Goal: Task Accomplishment & Management: Manage account settings

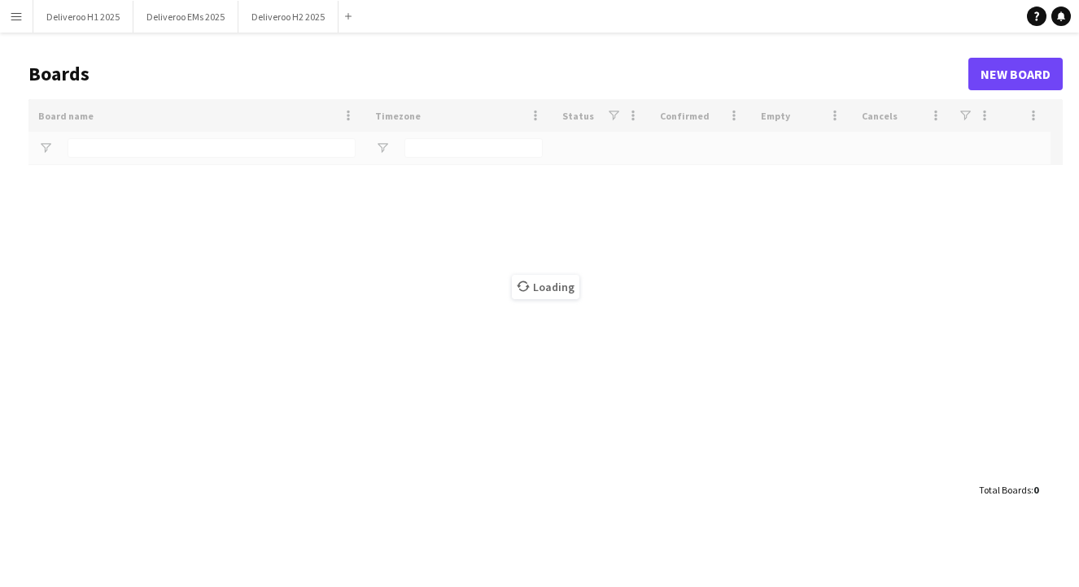
type input "*********"
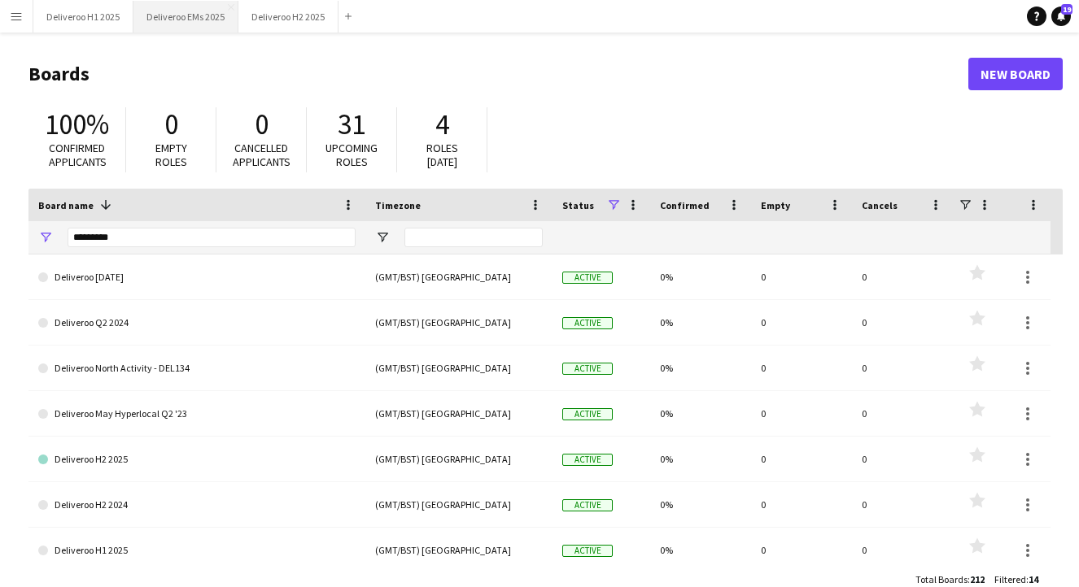
click at [198, 17] on button "Deliveroo EMs 2025 Close" at bounding box center [185, 17] width 105 height 32
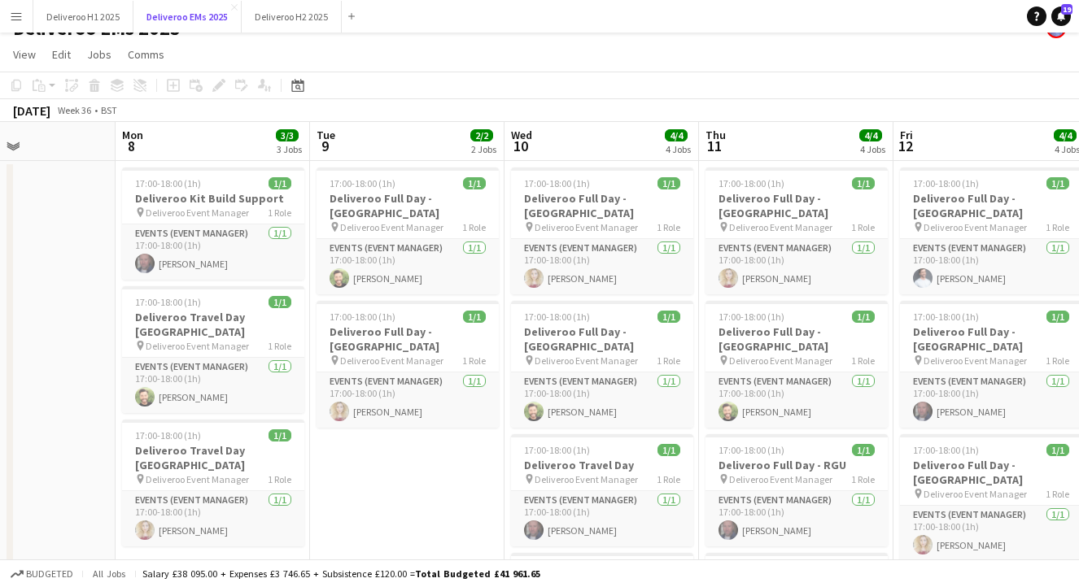
scroll to position [21, 0]
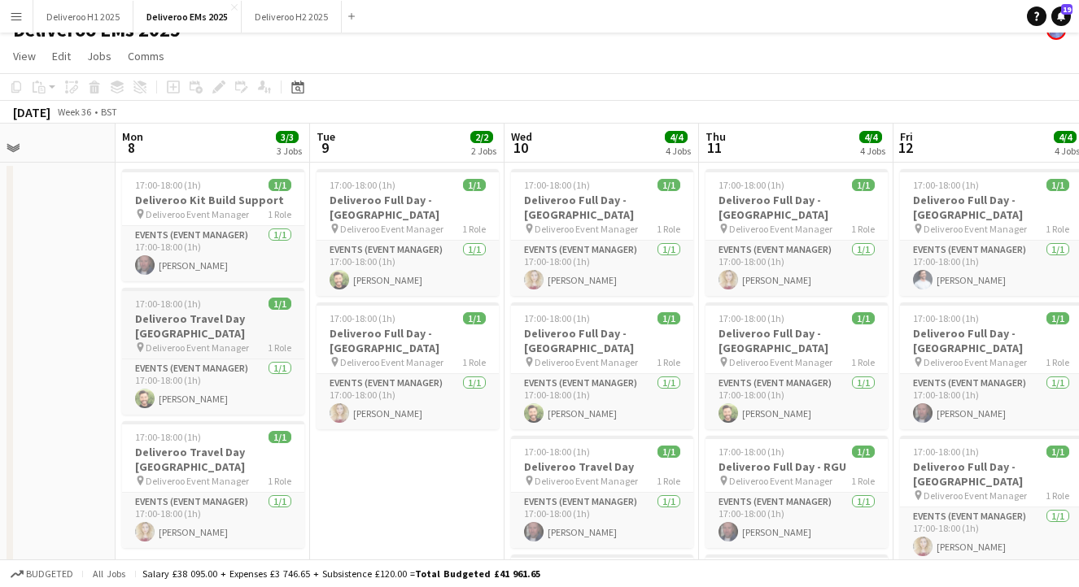
click at [229, 307] on div "17:00-18:00 (1h) 1/1" at bounding box center [213, 304] width 182 height 12
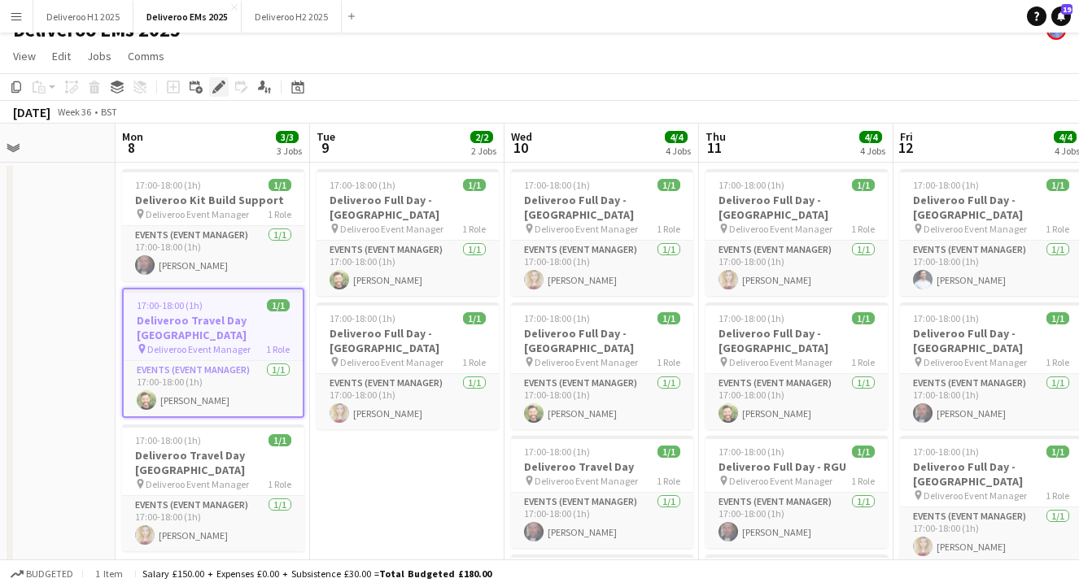
click at [217, 79] on div "Edit" at bounding box center [219, 87] width 20 height 20
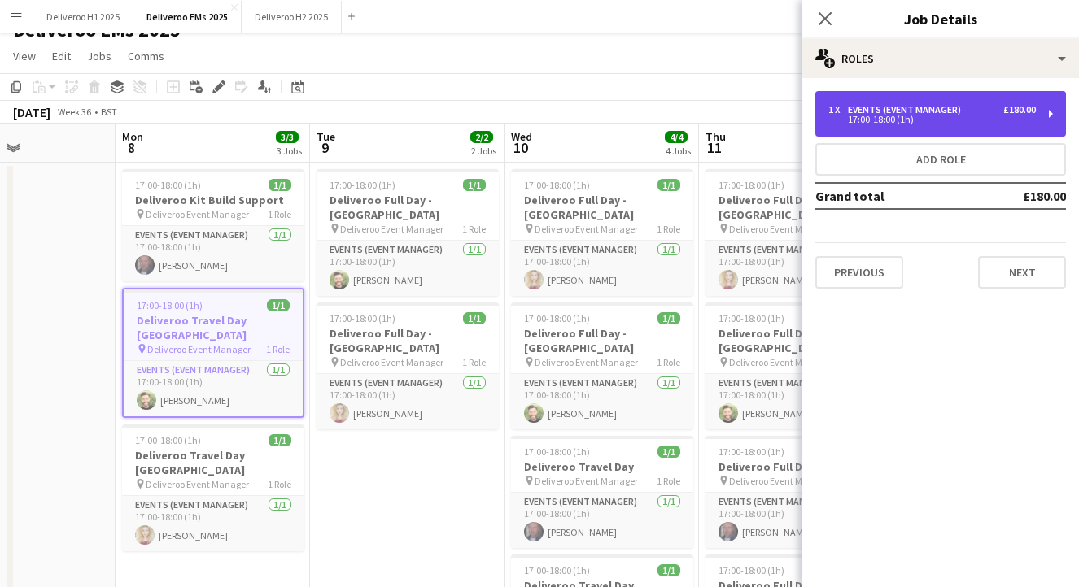
click at [1007, 112] on div "£180.00" at bounding box center [1019, 109] width 33 height 11
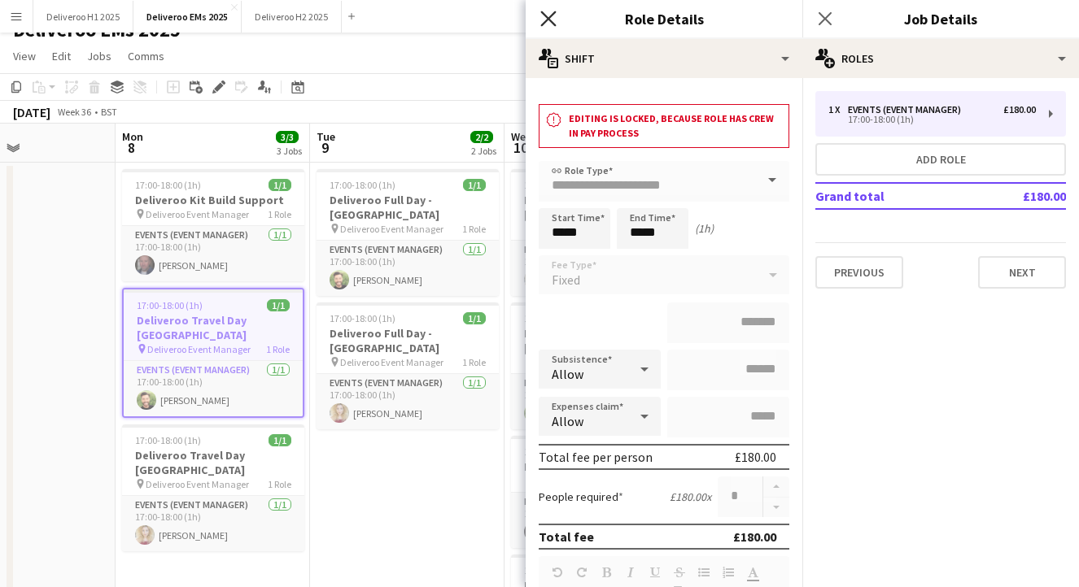
click at [548, 15] on icon "Close pop-in" at bounding box center [547, 18] width 15 height 15
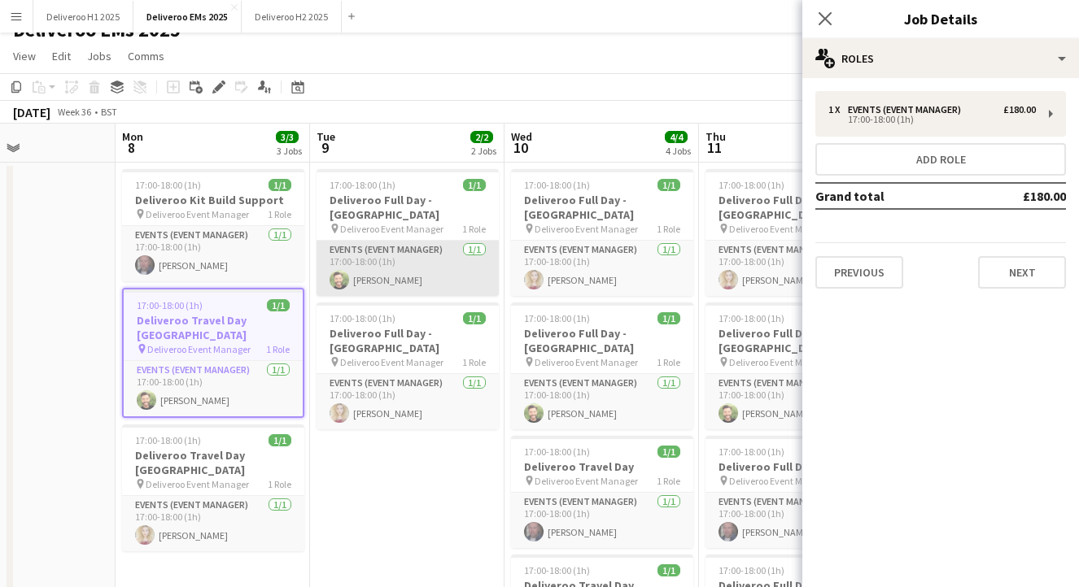
click at [429, 241] on app-card-role "Events (Event Manager) [DATE] 17:00-18:00 (1h) [PERSON_NAME]" at bounding box center [407, 268] width 182 height 55
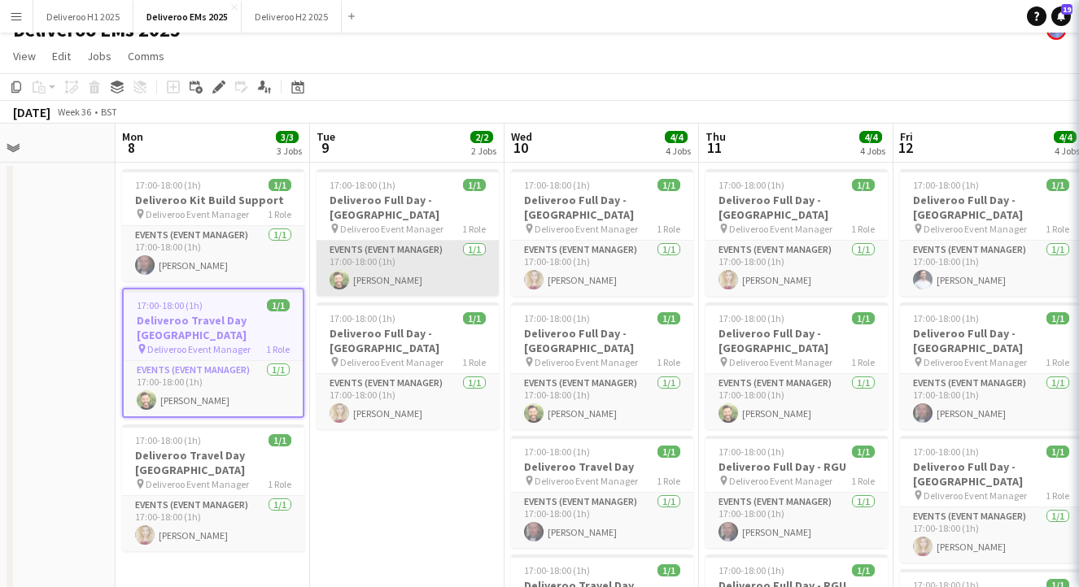
scroll to position [0, 663]
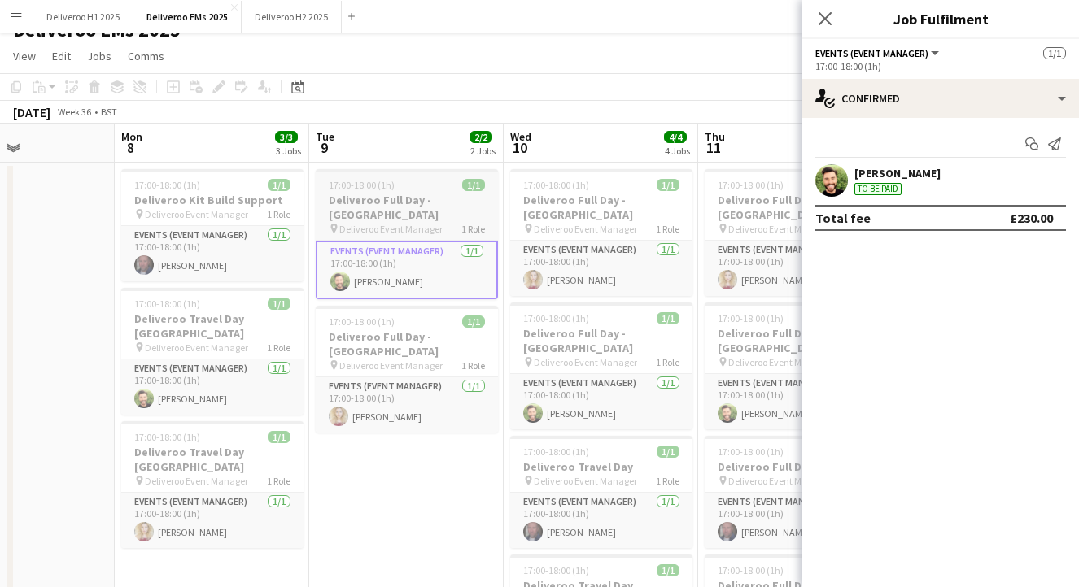
click at [429, 186] on div "17:00-18:00 (1h) 1/1" at bounding box center [407, 185] width 182 height 12
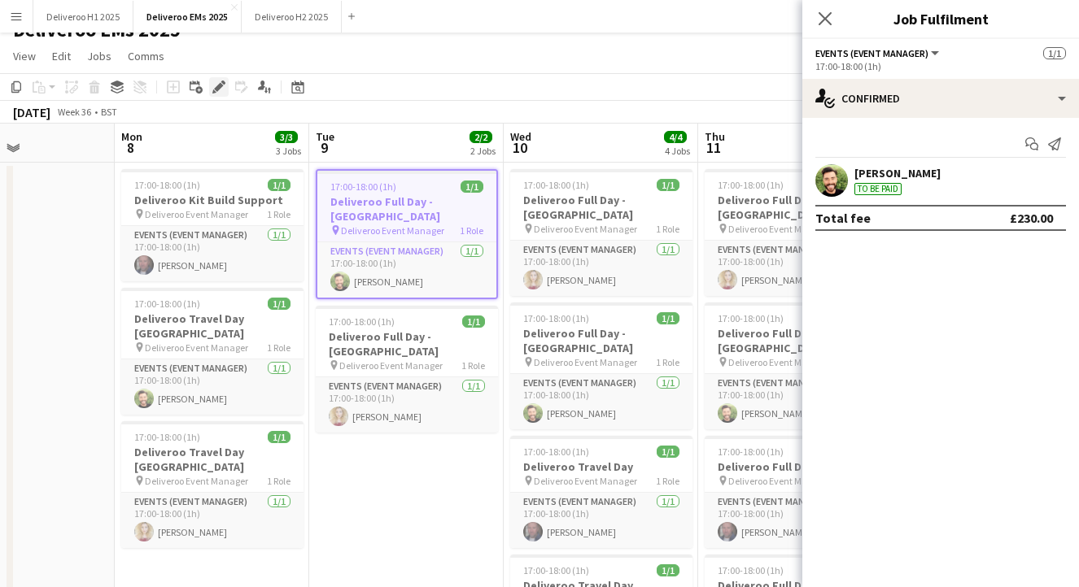
click at [220, 83] on icon "Edit" at bounding box center [218, 87] width 13 height 13
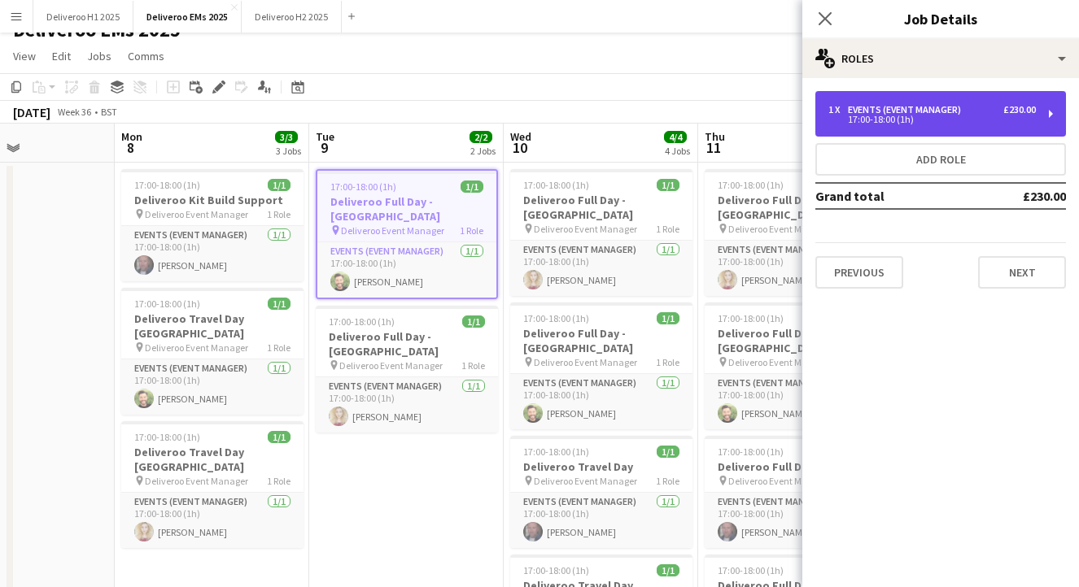
click at [949, 112] on div "Events (Event Manager)" at bounding box center [908, 109] width 120 height 11
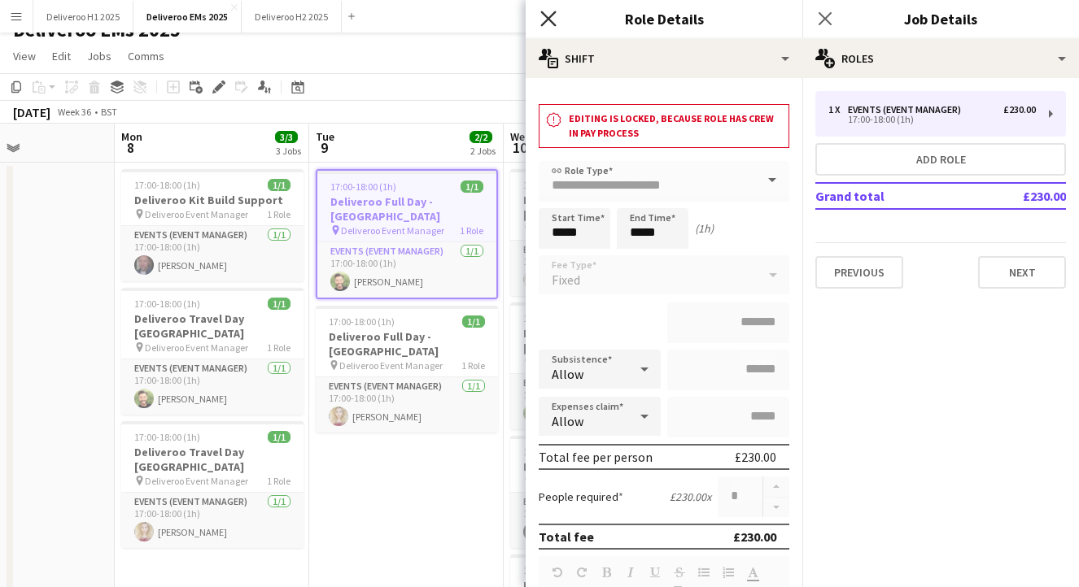
click at [550, 20] on icon at bounding box center [547, 18] width 15 height 15
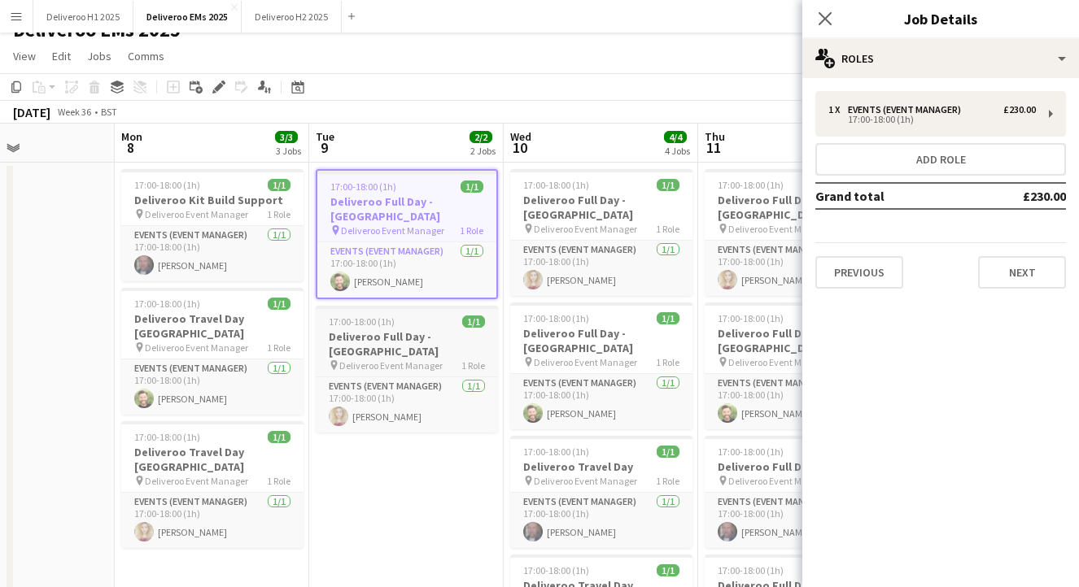
click at [460, 316] on div "17:00-18:00 (1h) 1/1" at bounding box center [407, 322] width 182 height 12
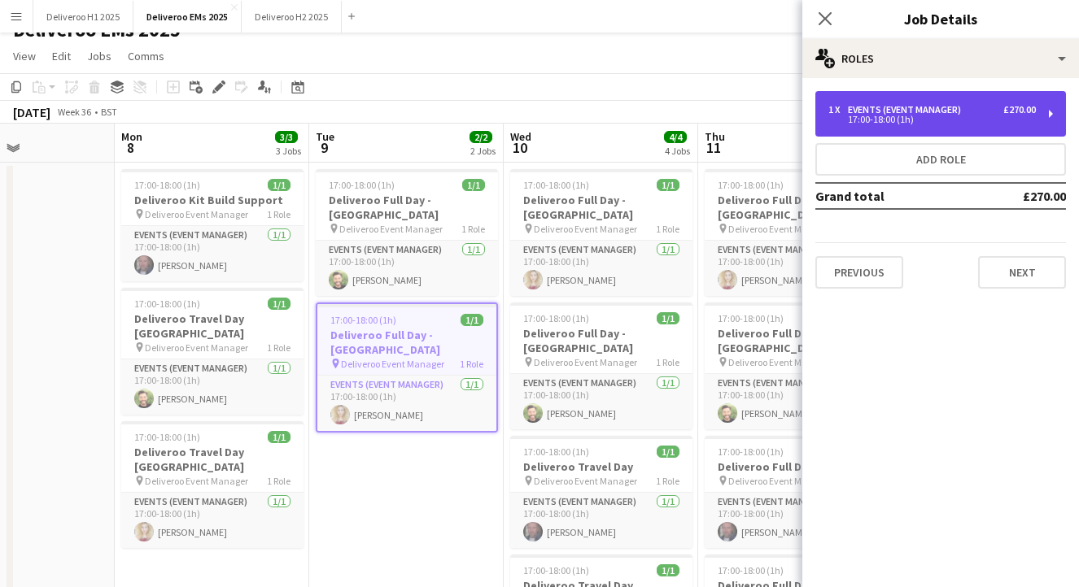
click at [980, 116] on div "17:00-18:00 (1h)" at bounding box center [931, 120] width 207 height 8
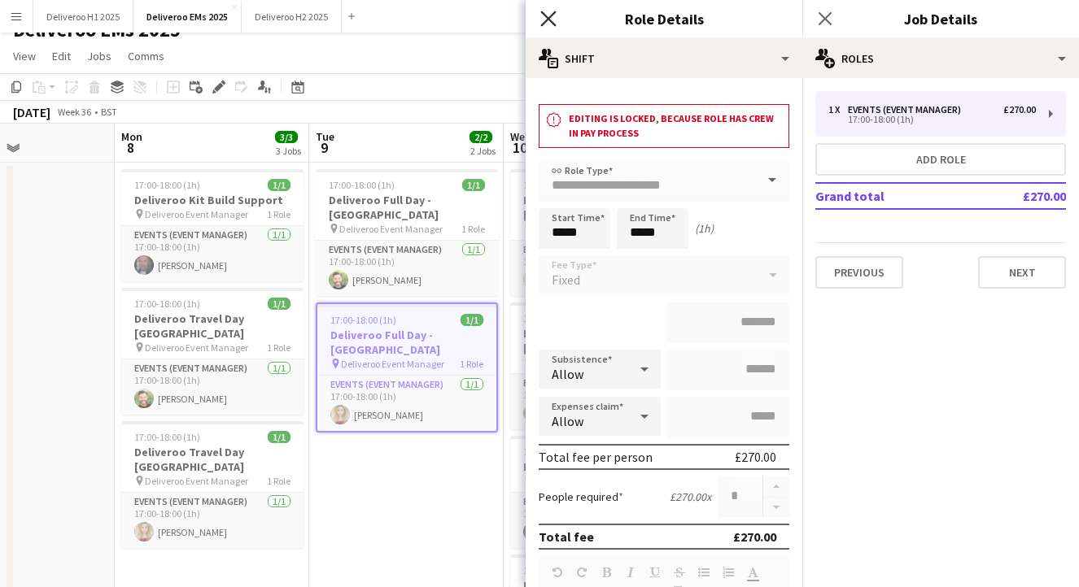
click at [554, 20] on icon "Close pop-in" at bounding box center [547, 18] width 15 height 15
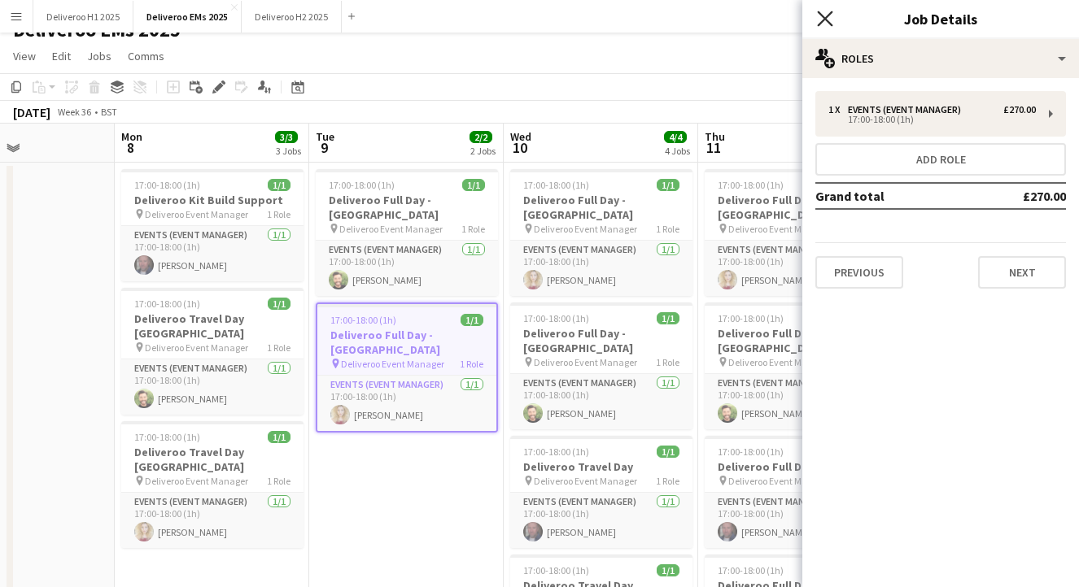
click at [821, 15] on icon at bounding box center [824, 18] width 15 height 15
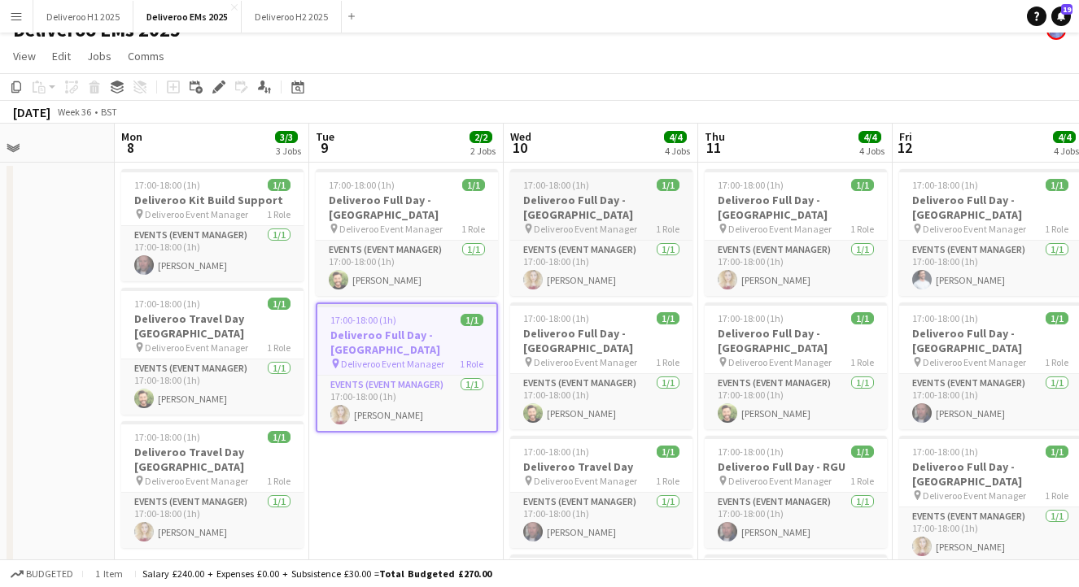
click at [634, 182] on div "17:00-18:00 (1h) 1/1" at bounding box center [601, 185] width 182 height 12
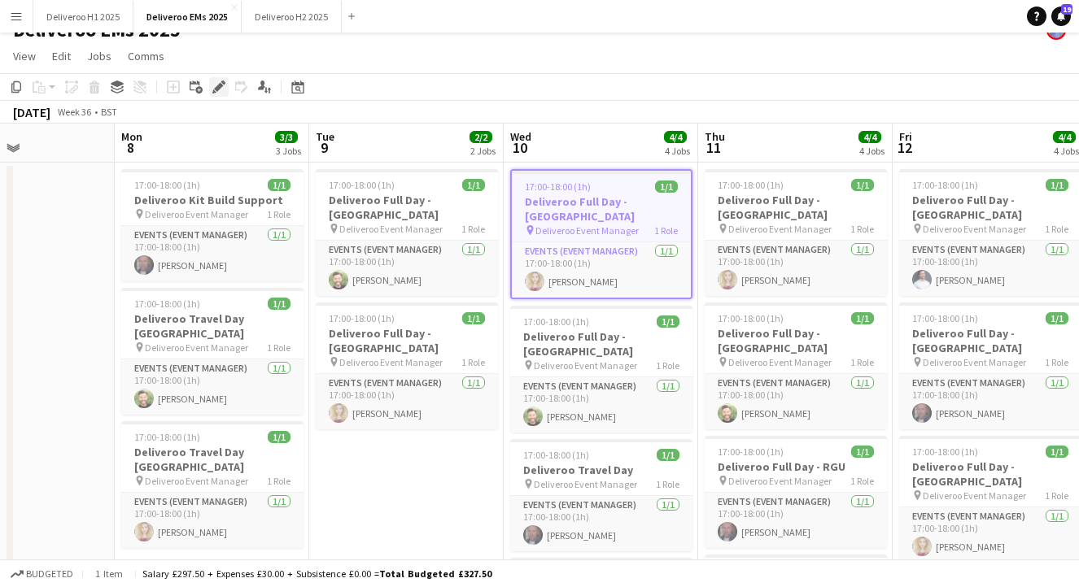
click at [217, 85] on icon "Edit" at bounding box center [218, 87] width 13 height 13
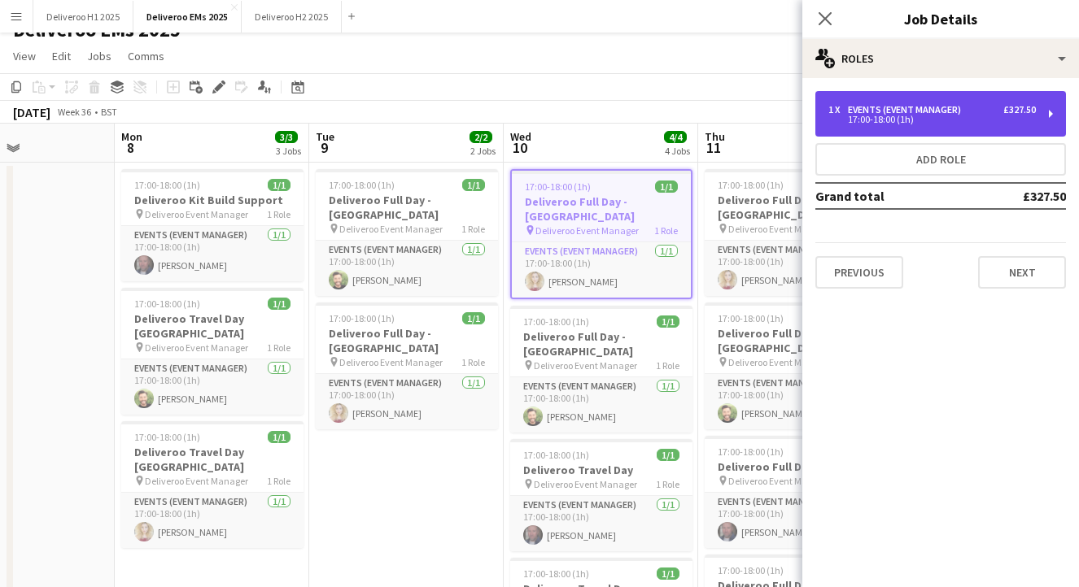
click at [929, 115] on div "Events (Event Manager)" at bounding box center [908, 109] width 120 height 11
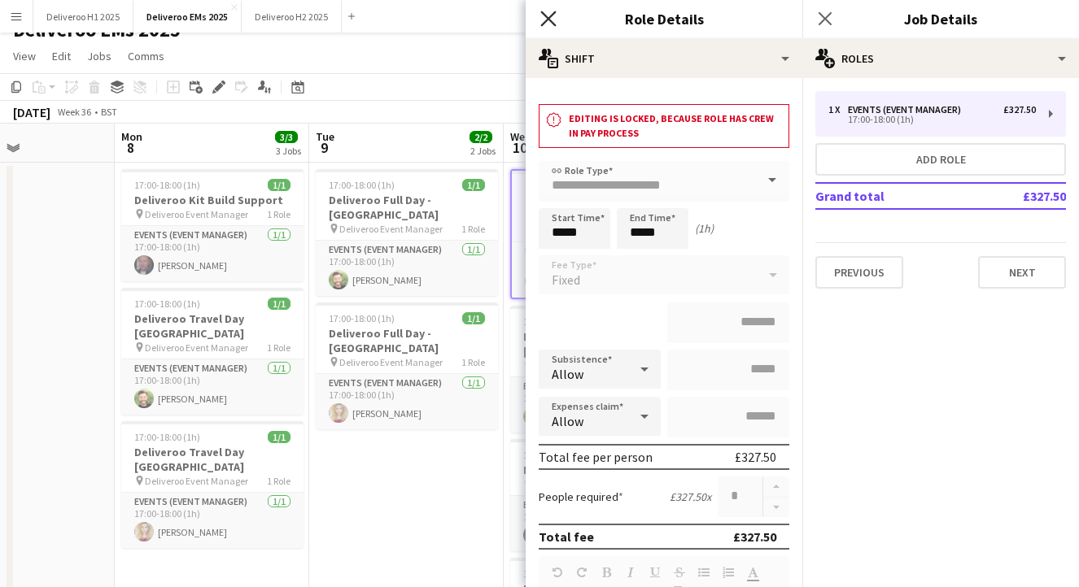
click at [543, 17] on icon "Close pop-in" at bounding box center [547, 18] width 15 height 15
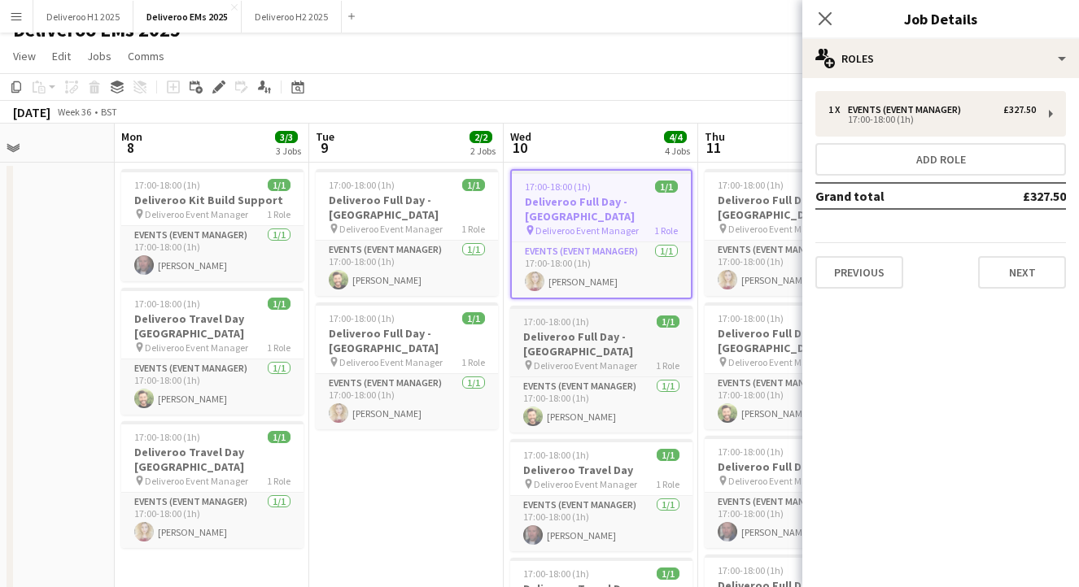
click at [651, 316] on div "17:00-18:00 (1h) 1/1" at bounding box center [601, 322] width 182 height 12
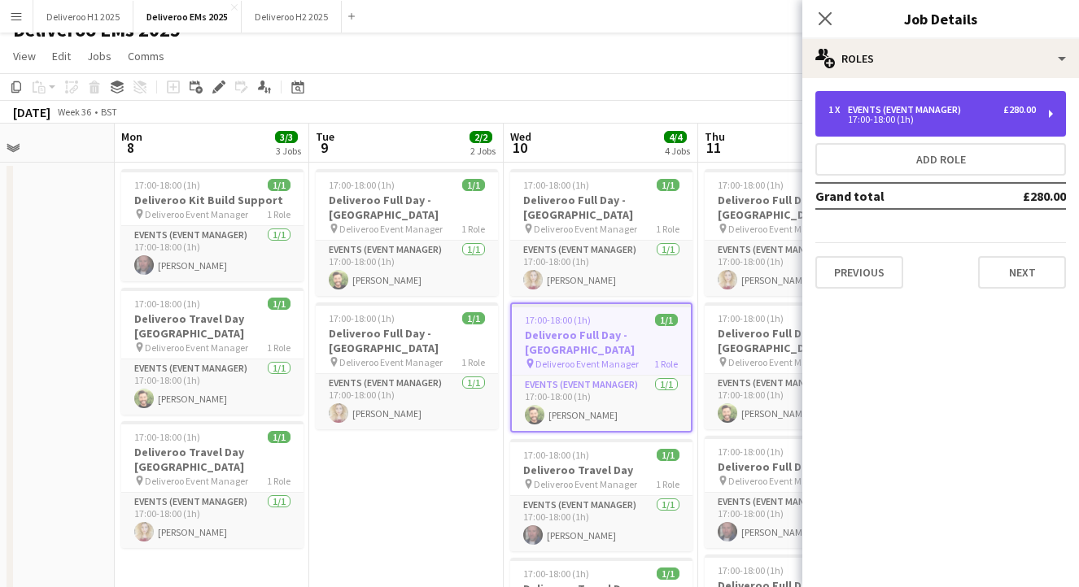
click at [896, 116] on div "17:00-18:00 (1h)" at bounding box center [931, 120] width 207 height 8
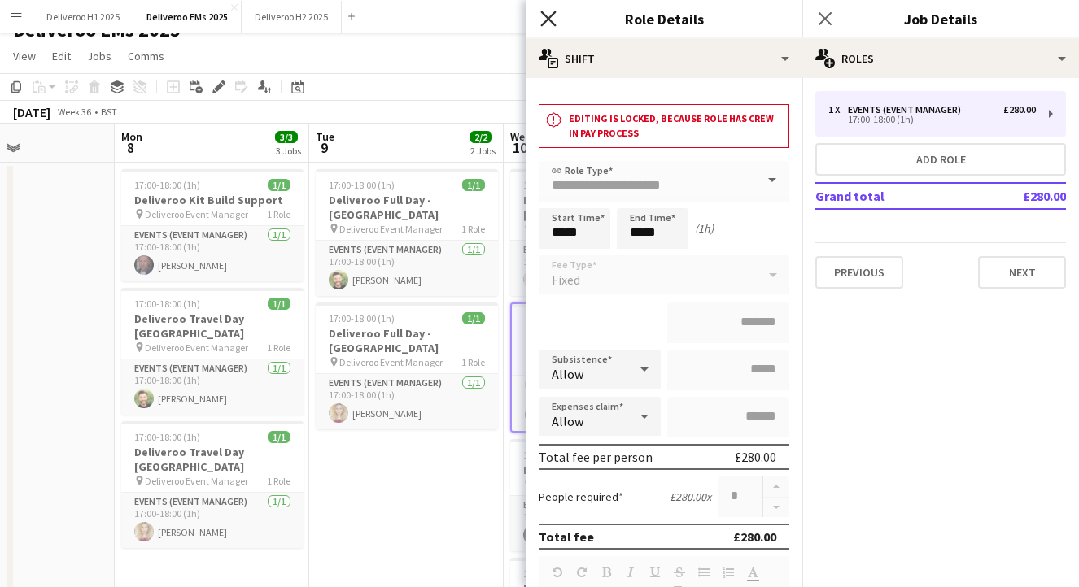
click at [543, 14] on icon at bounding box center [547, 18] width 15 height 15
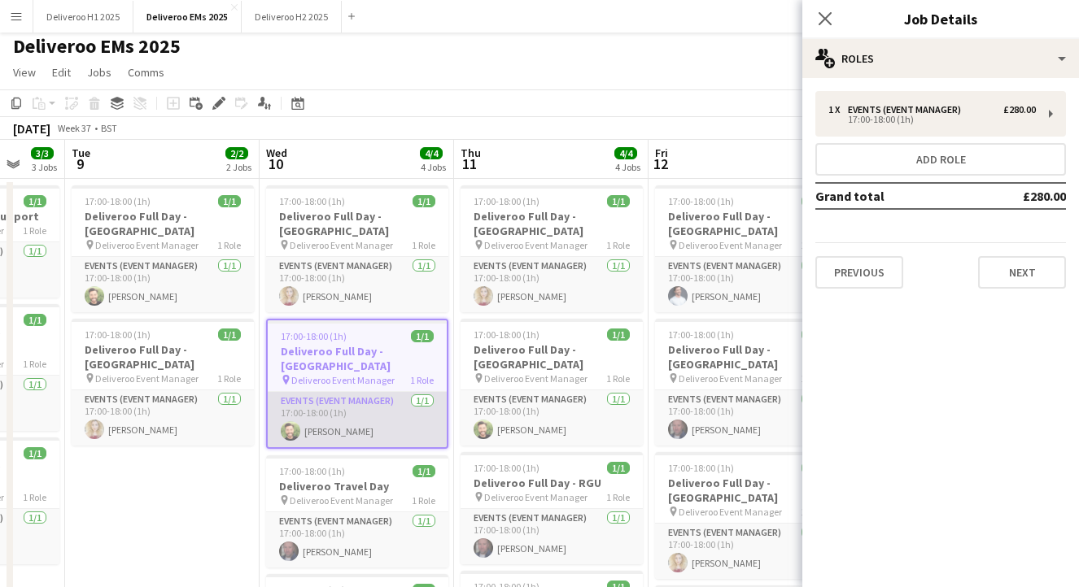
scroll to position [7, 0]
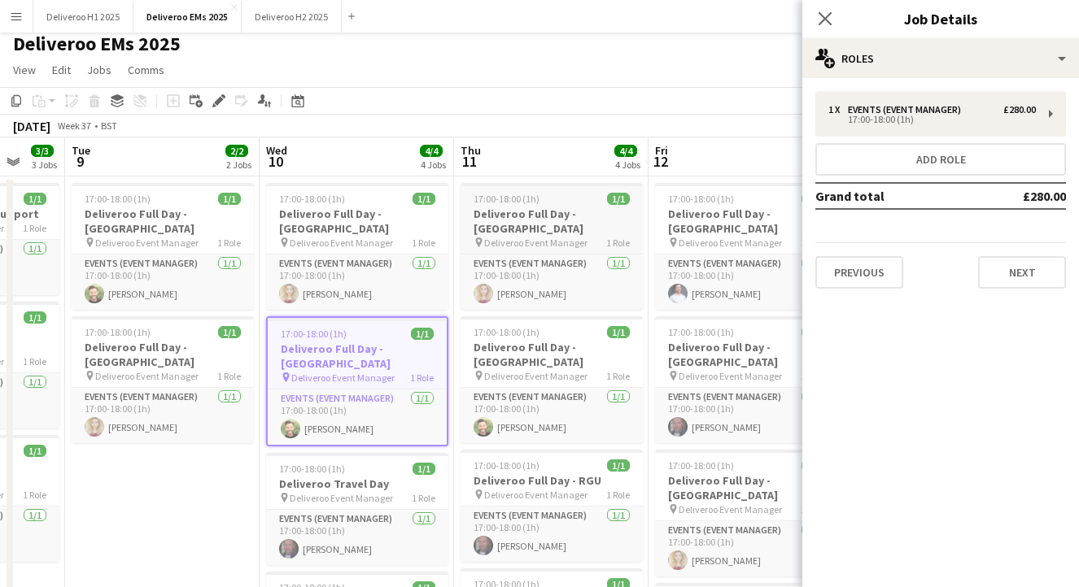
click at [594, 209] on h3 "Deliveroo Full Day - [GEOGRAPHIC_DATA]" at bounding box center [551, 221] width 182 height 29
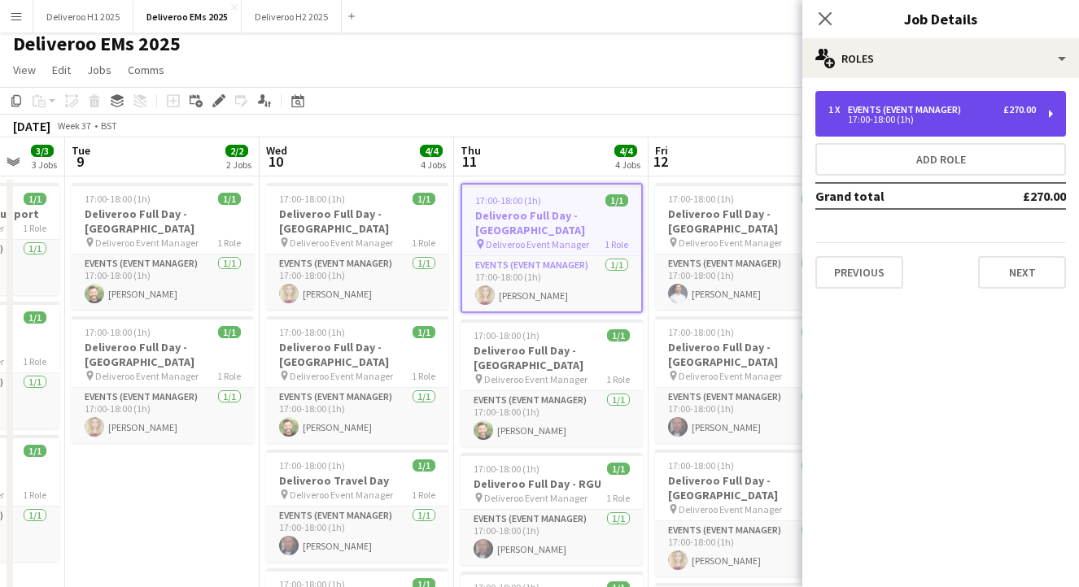
click at [955, 119] on div "17:00-18:00 (1h)" at bounding box center [931, 120] width 207 height 8
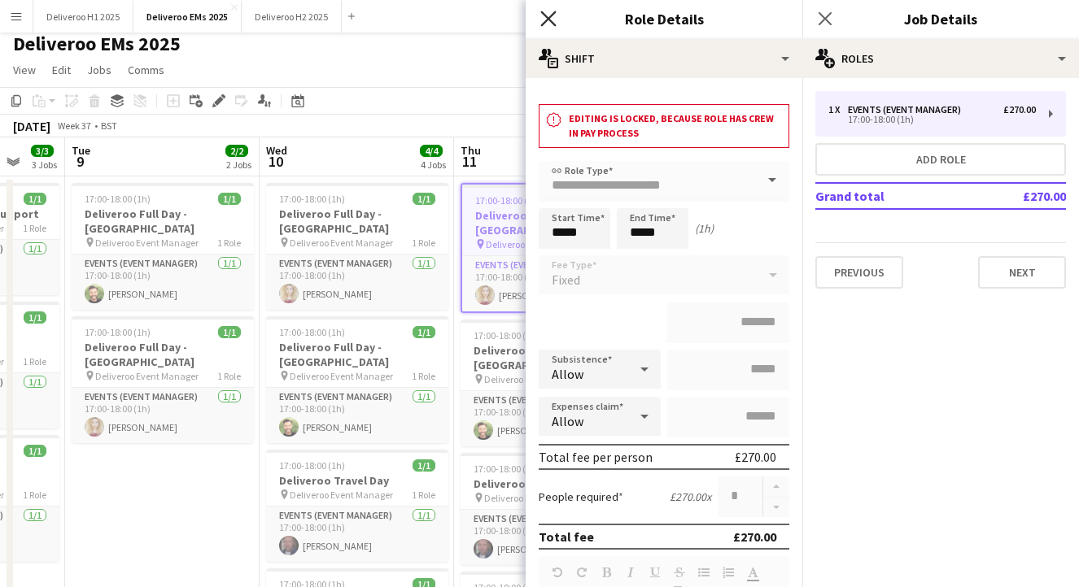
click at [544, 16] on icon "Close pop-in" at bounding box center [547, 18] width 15 height 15
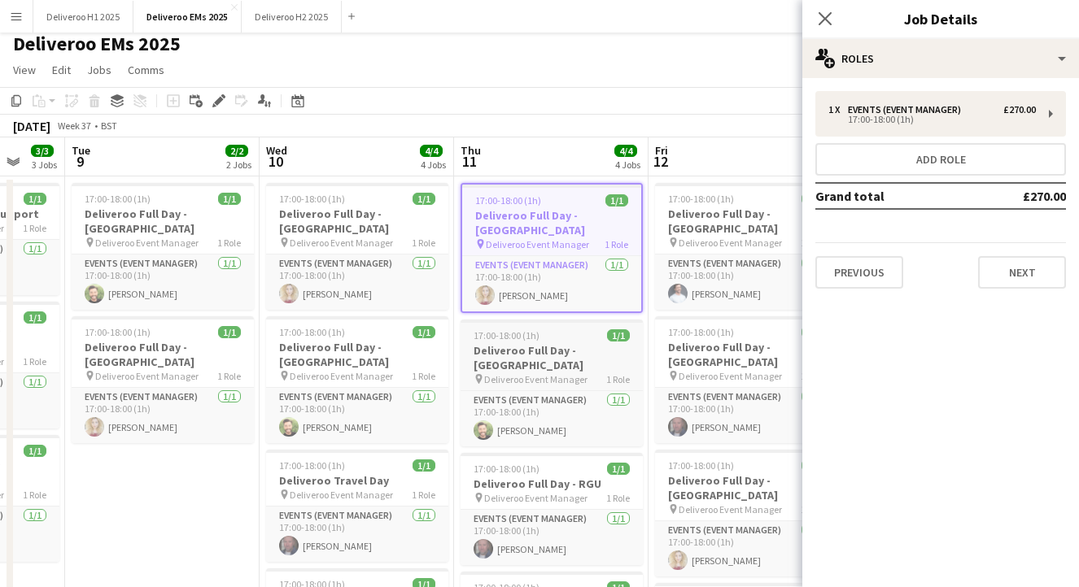
click at [581, 328] on app-job-card "17:00-18:00 (1h) 1/1 Deliveroo Full Day - [GEOGRAPHIC_DATA] pin Deliveroo Event…" at bounding box center [551, 383] width 182 height 127
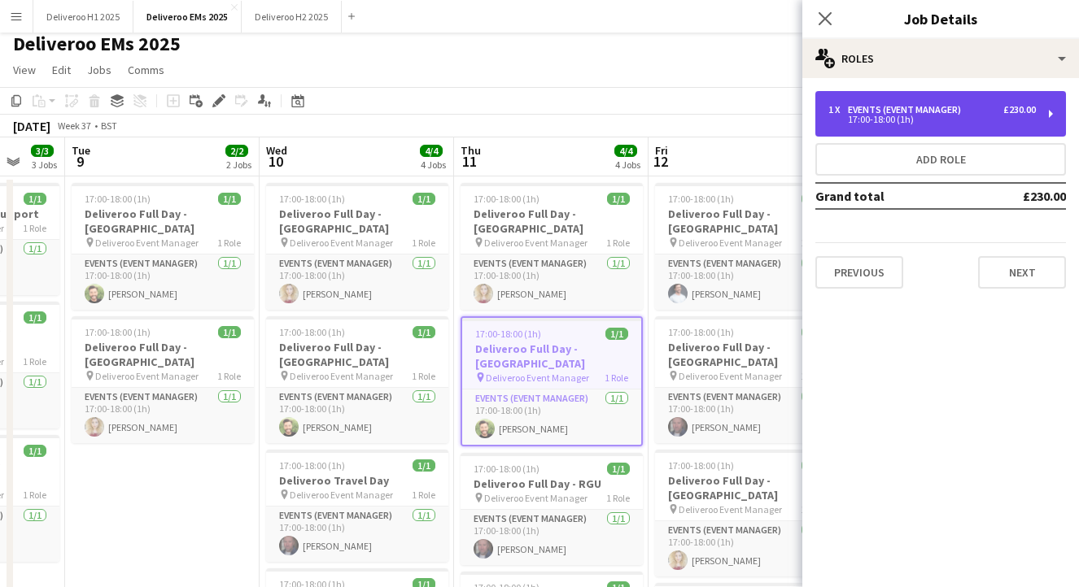
click at [918, 120] on div "17:00-18:00 (1h)" at bounding box center [931, 120] width 207 height 8
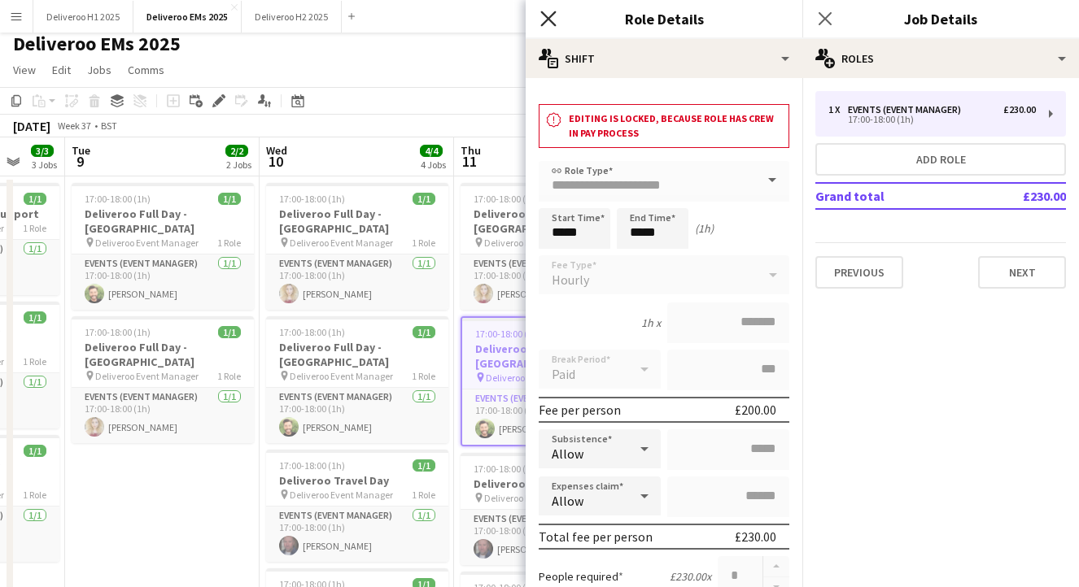
click at [546, 19] on icon at bounding box center [547, 18] width 15 height 15
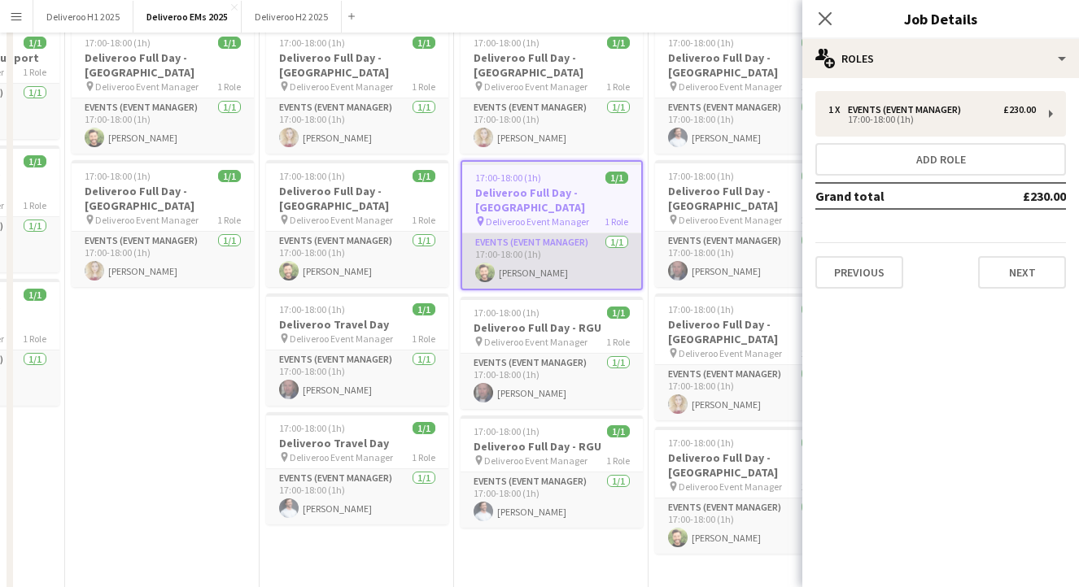
scroll to position [192, 0]
